Goal: Information Seeking & Learning: Learn about a topic

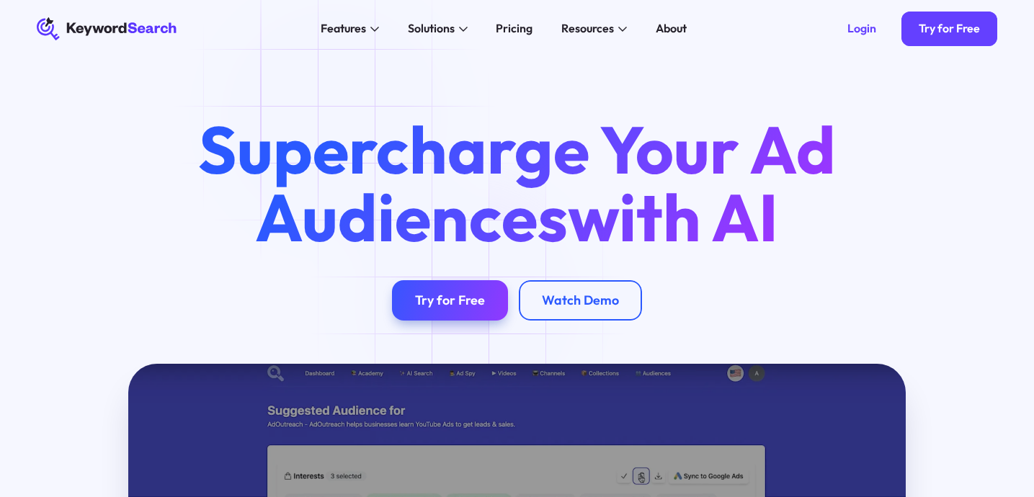
click at [468, 302] on div "Try for Free" at bounding box center [450, 301] width 70 height 16
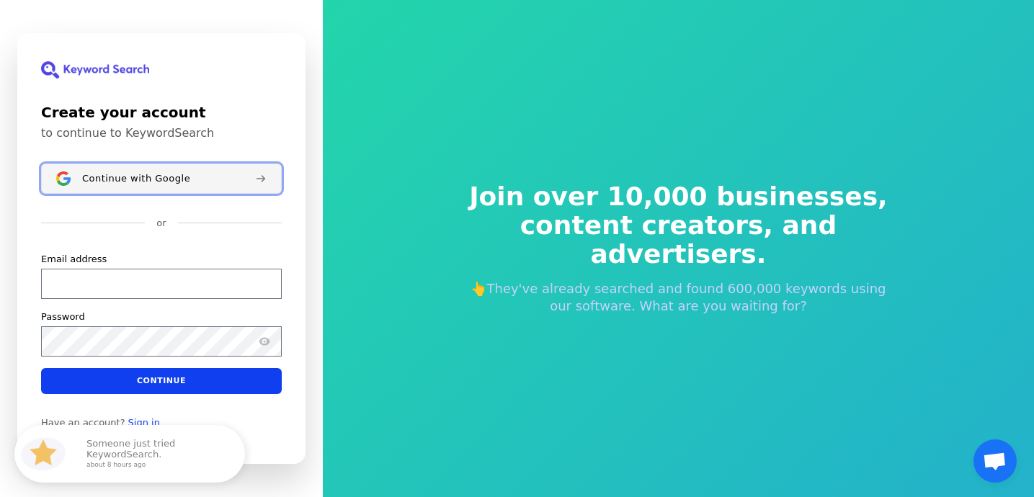
click at [176, 180] on span "Continue with Google" at bounding box center [136, 179] width 108 height 12
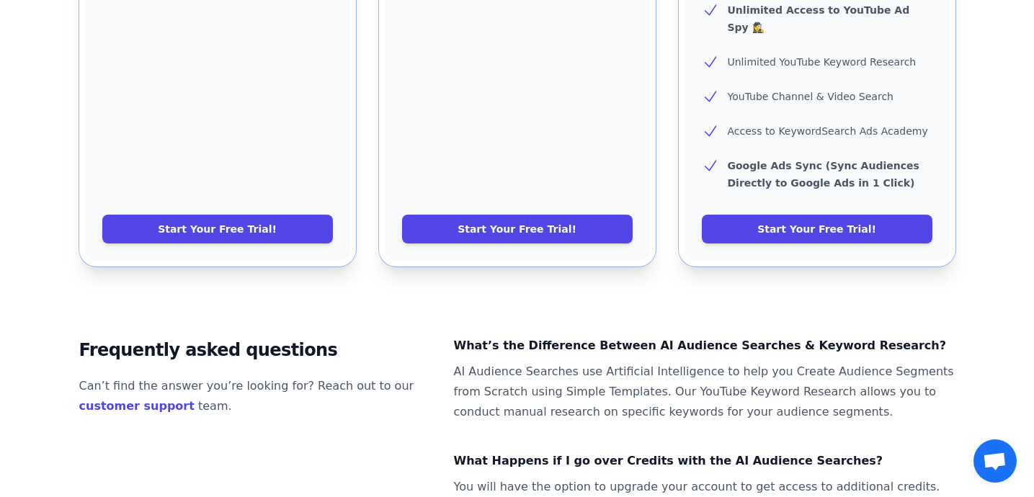
scroll to position [813, 0]
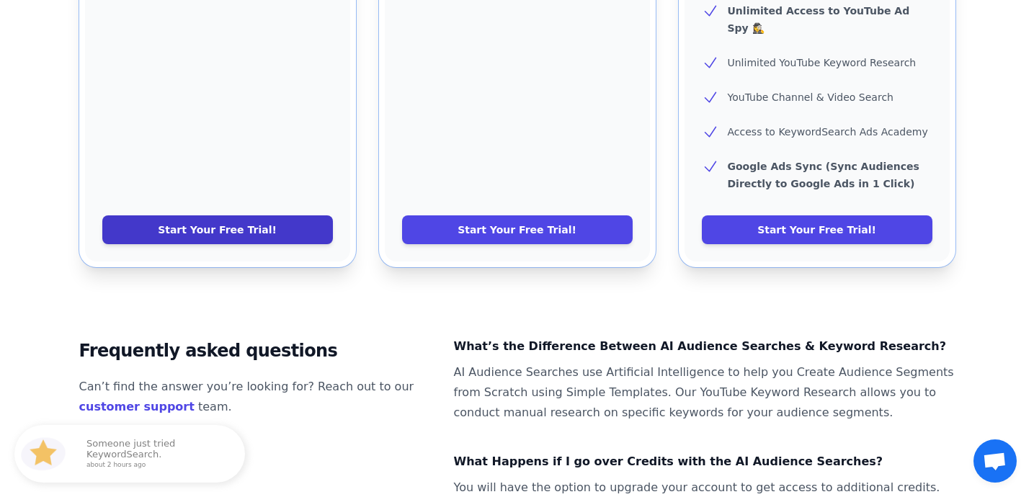
click at [265, 216] on link "Start Your Free Trial!" at bounding box center [217, 230] width 231 height 29
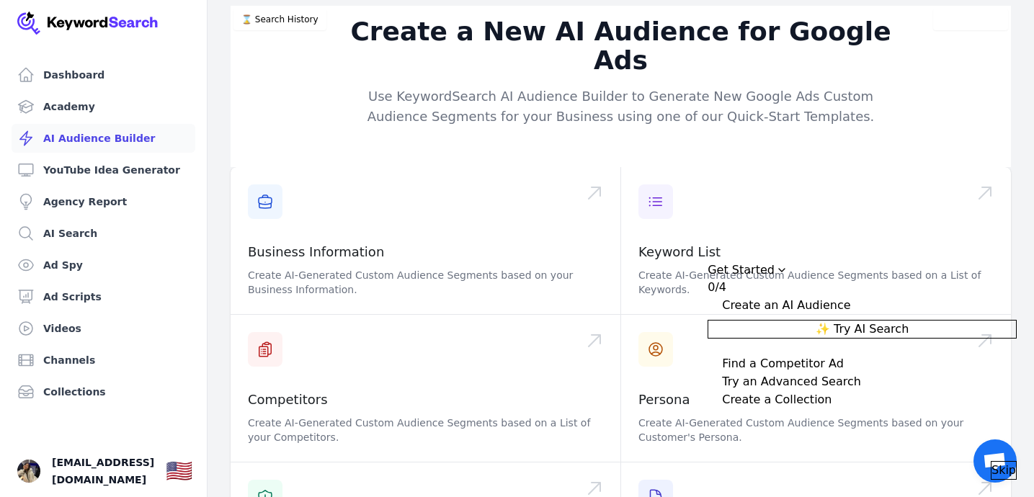
click at [992, 462] on span "Skip" at bounding box center [1004, 470] width 25 height 17
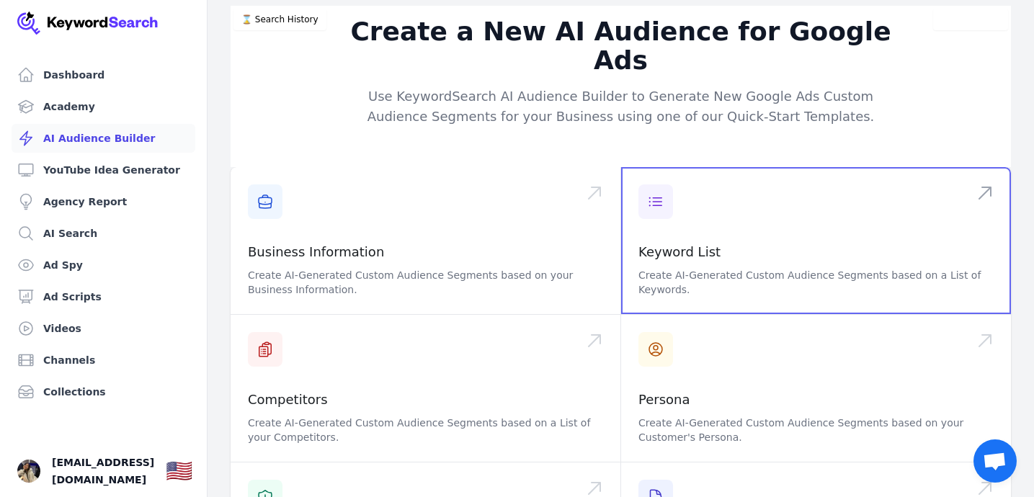
click at [726, 210] on span at bounding box center [816, 240] width 390 height 147
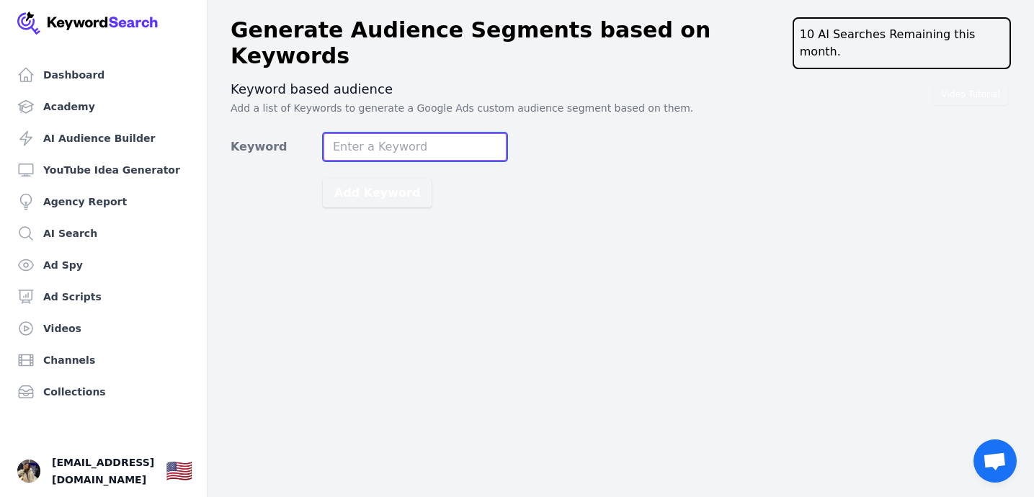
click at [443, 133] on input "Keyword" at bounding box center [415, 147] width 185 height 29
type input "ф"
type input "aejuice"
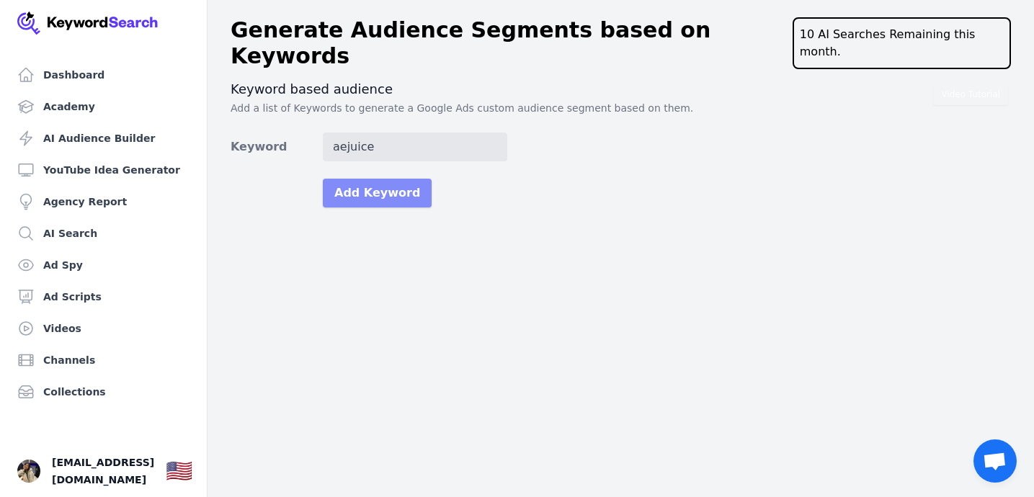
click at [398, 179] on button "Add Keyword" at bounding box center [377, 193] width 109 height 29
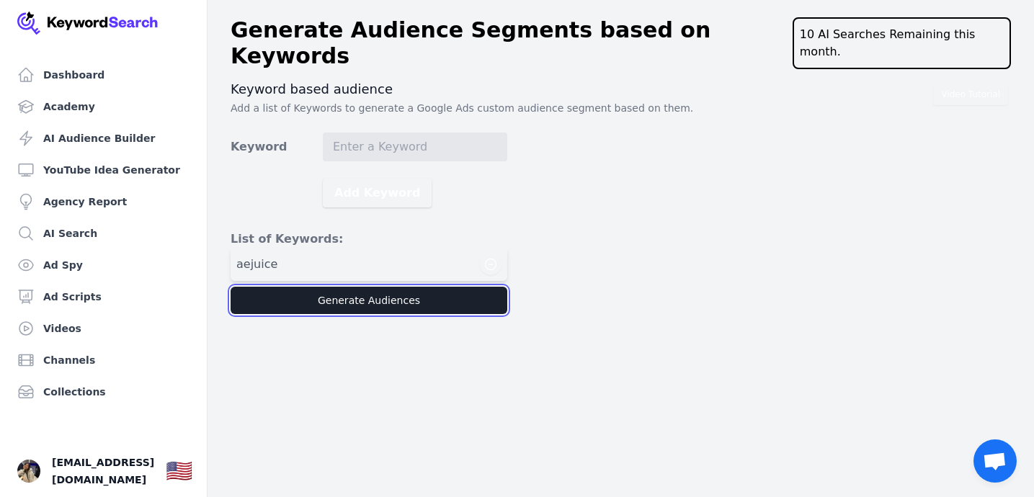
click at [422, 287] on button "Generate Audiences" at bounding box center [369, 300] width 277 height 27
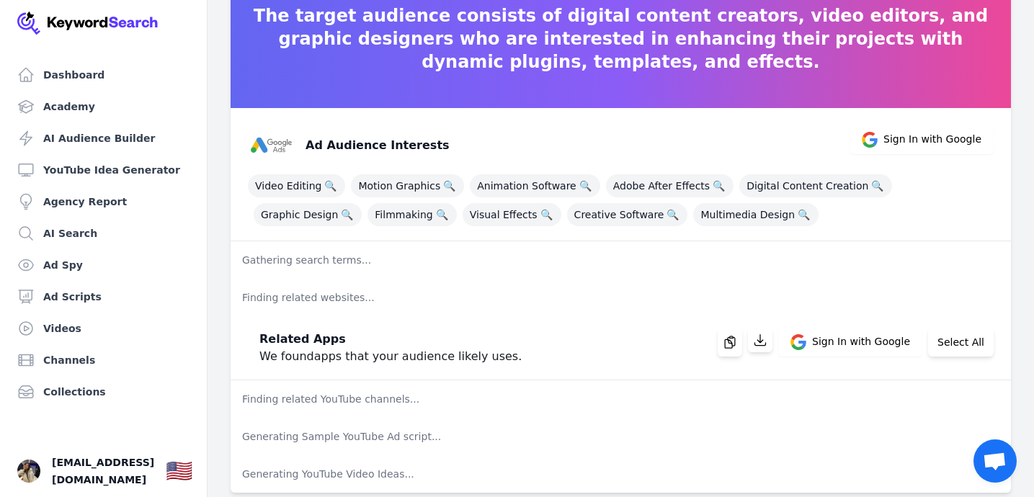
scroll to position [104, 0]
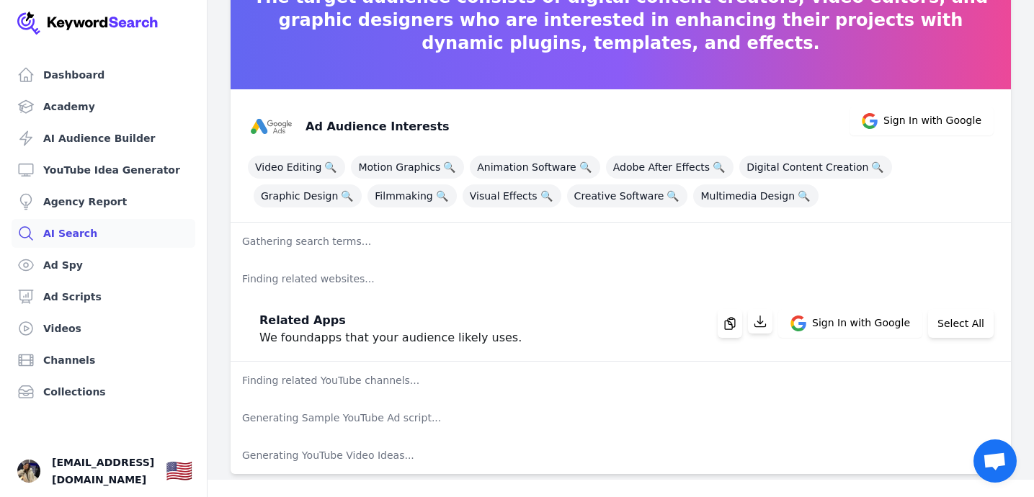
click at [81, 232] on link "AI Search" at bounding box center [104, 233] width 184 height 29
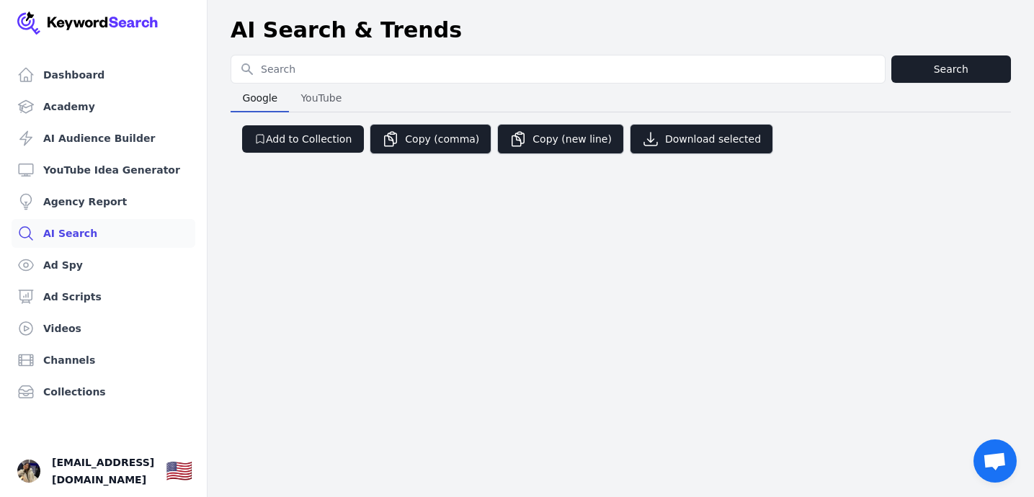
click at [316, 100] on span "YouTube" at bounding box center [321, 98] width 53 height 20
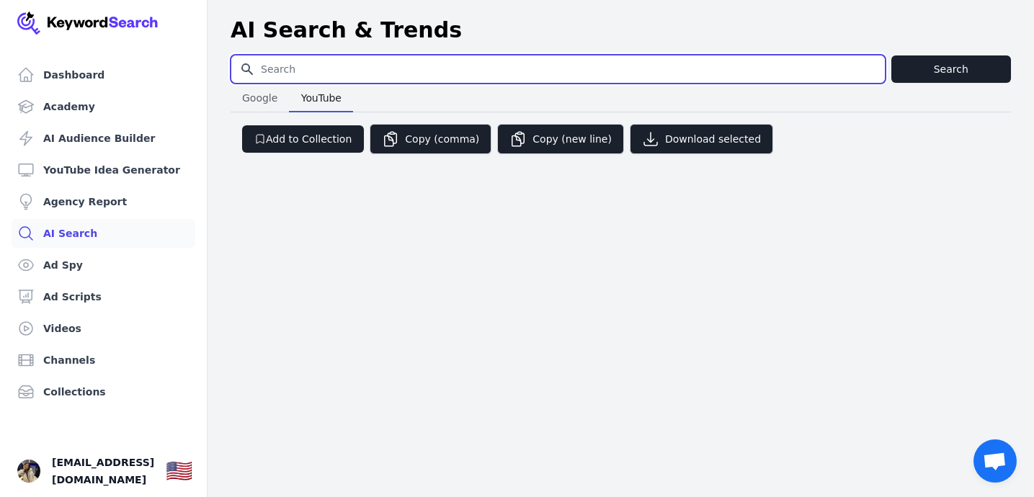
click at [325, 77] on input "Search for YouTube Keywords" at bounding box center [558, 69] width 654 height 27
type input "online income"
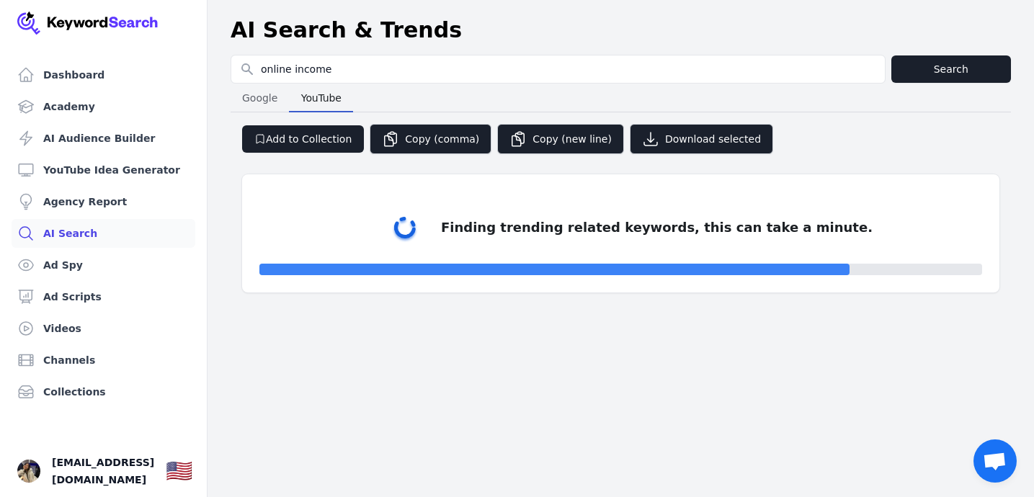
select select "50"
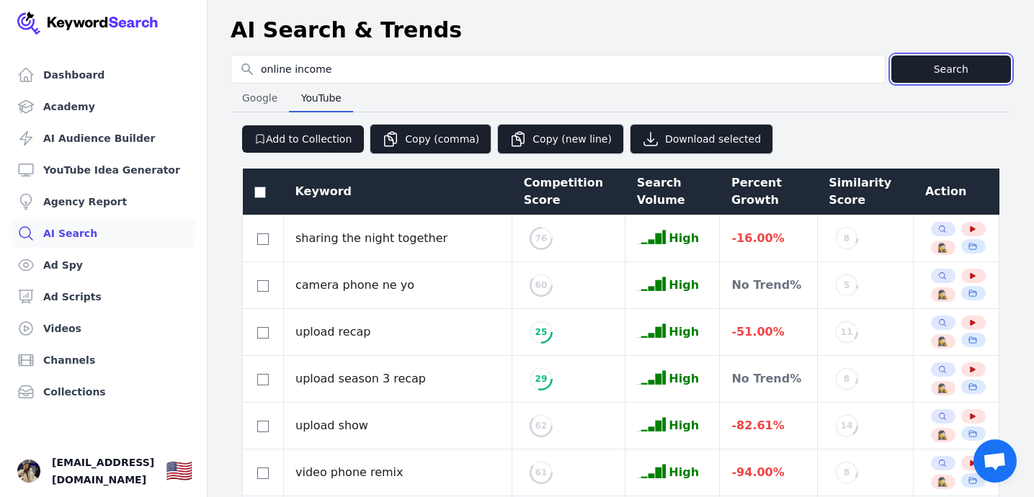
click at [940, 63] on button "Search" at bounding box center [952, 69] width 120 height 27
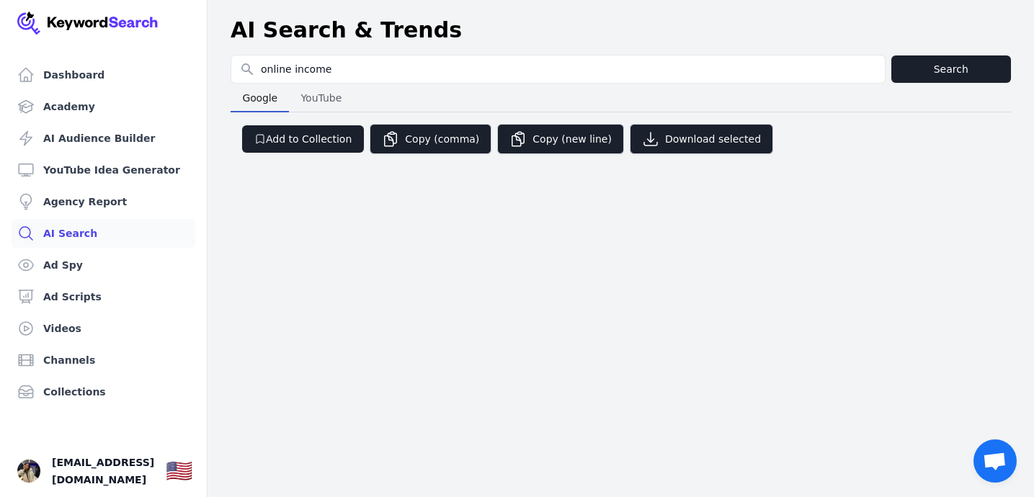
click at [261, 103] on span "Google" at bounding box center [259, 98] width 47 height 20
click at [307, 101] on span "YouTube" at bounding box center [321, 98] width 53 height 20
select select "50"
